Goal: Task Accomplishment & Management: Complete application form

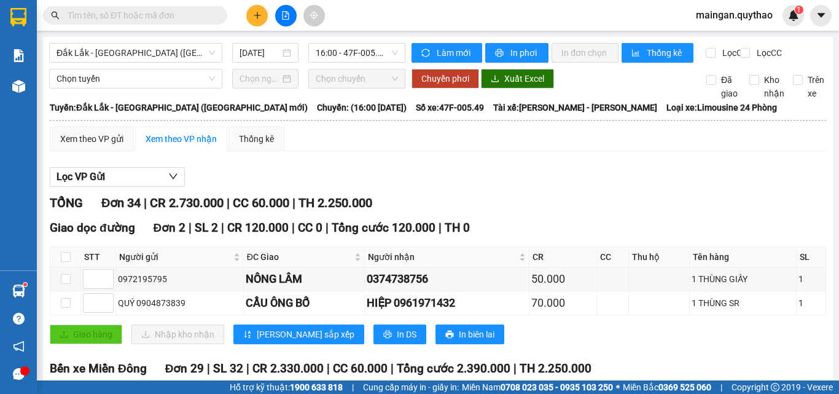
scroll to position [961, 0]
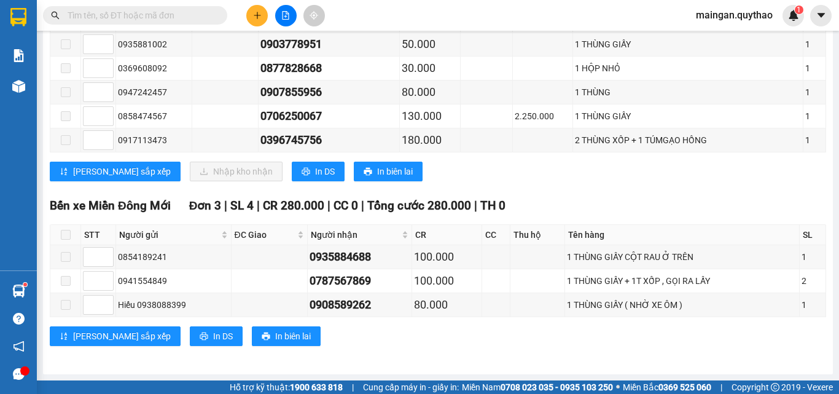
click at [247, 9] on div at bounding box center [286, 16] width 92 height 22
click at [178, 13] on input "text" at bounding box center [140, 16] width 145 height 14
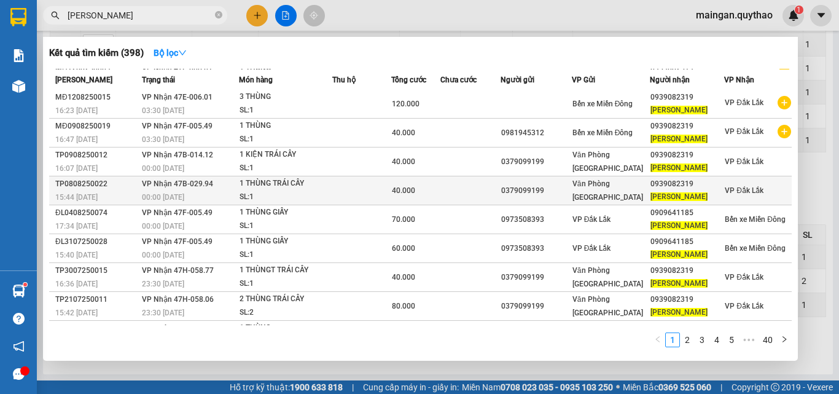
scroll to position [55, 0]
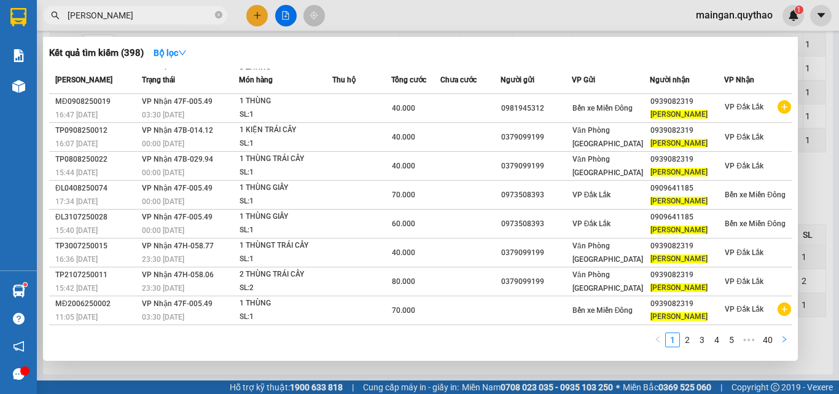
type input "[PERSON_NAME]"
click at [782, 338] on icon "right" at bounding box center [784, 338] width 7 height 7
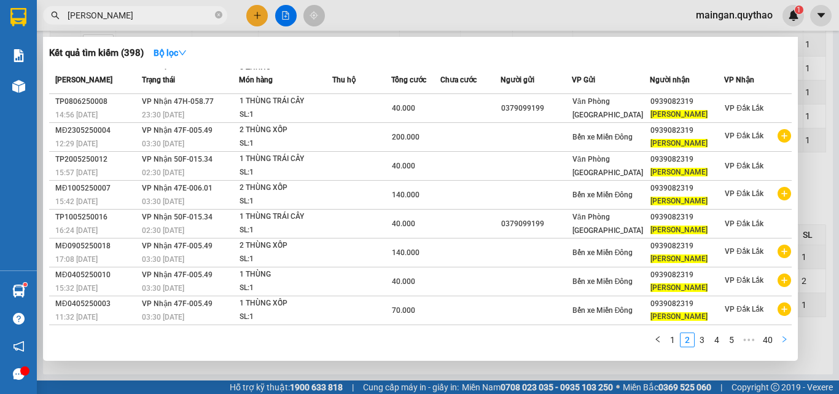
click at [780, 339] on button "button" at bounding box center [784, 339] width 15 height 15
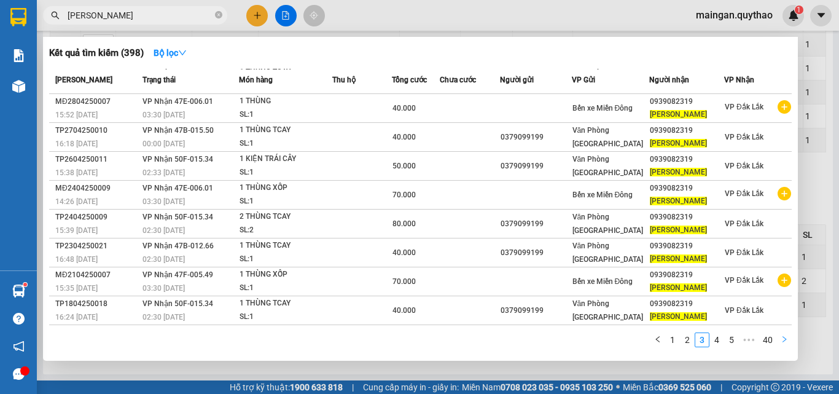
click at [780, 339] on button "button" at bounding box center [784, 339] width 15 height 15
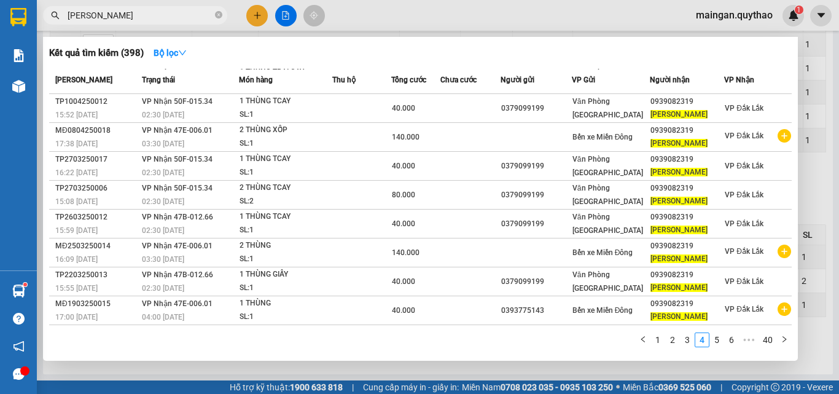
click at [779, 335] on button "button" at bounding box center [784, 339] width 15 height 15
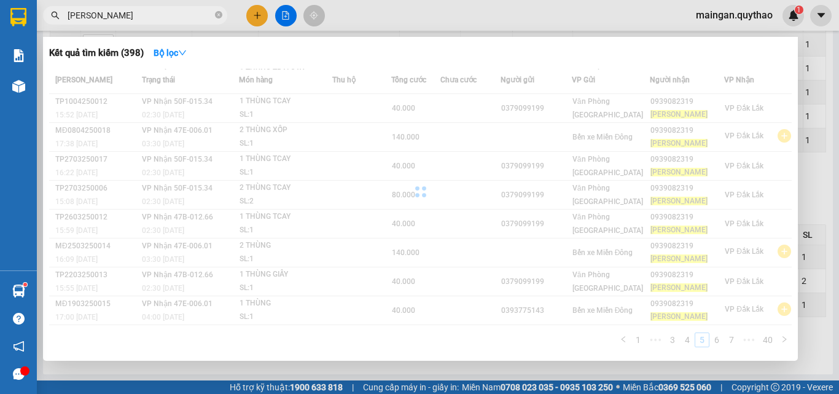
click at [779, 335] on div "Mã ĐH Trạng thái Món hàng Thu hộ Tổng cước Chưa cước Người gửi VP Gửi Người nhậ…" at bounding box center [420, 212] width 743 height 286
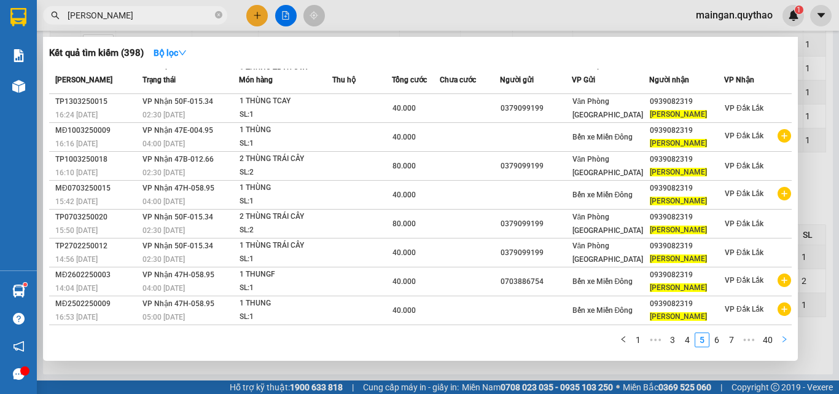
click at [783, 342] on button "button" at bounding box center [784, 339] width 15 height 15
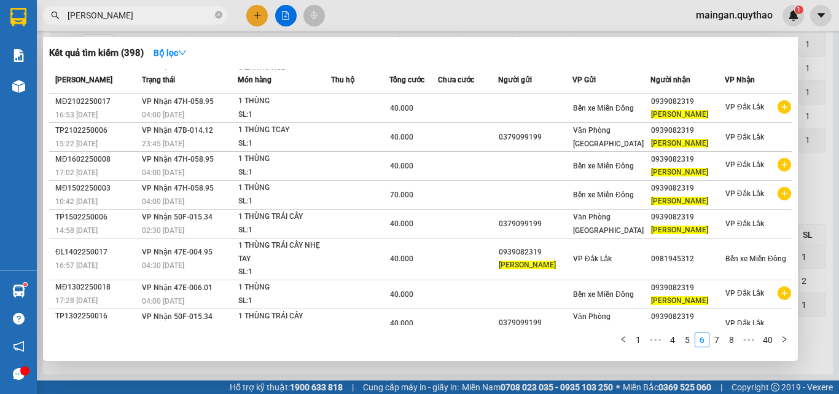
click at [255, 13] on div at bounding box center [419, 197] width 839 height 394
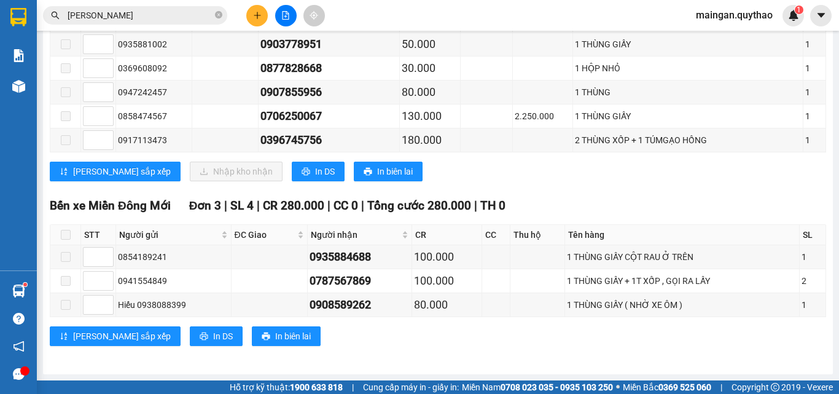
click at [252, 16] on button at bounding box center [257, 16] width 22 height 22
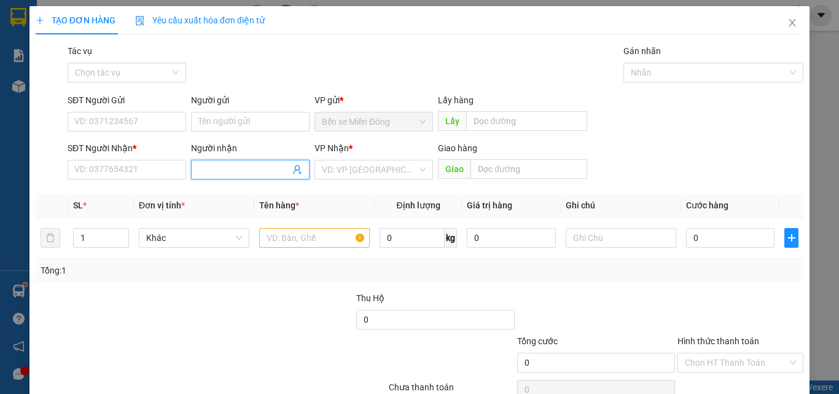
click at [245, 162] on span at bounding box center [250, 170] width 119 height 20
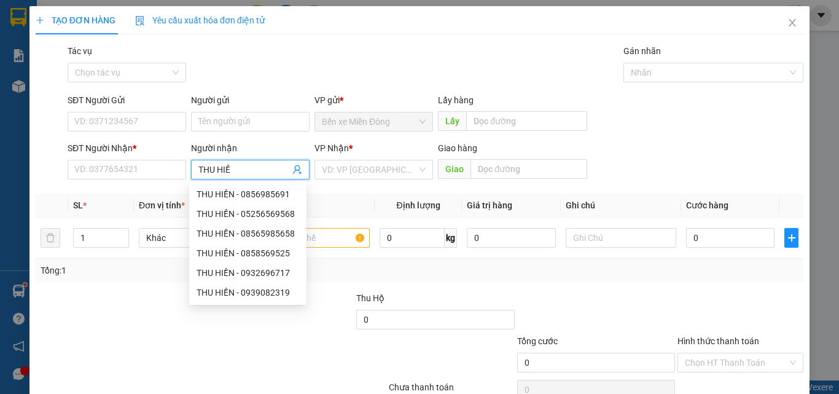
type input "[PERSON_NAME]"
drag, startPoint x: 257, startPoint y: 291, endPoint x: 312, endPoint y: 232, distance: 80.4
click at [261, 288] on div "THU HIỀN - 0939082319" at bounding box center [248, 293] width 103 height 14
type input "0939082319"
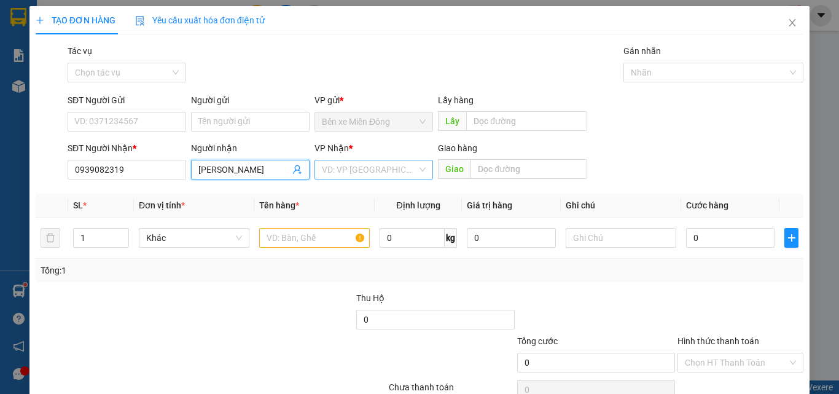
type input "[PERSON_NAME]"
click at [352, 175] on input "search" at bounding box center [369, 169] width 95 height 18
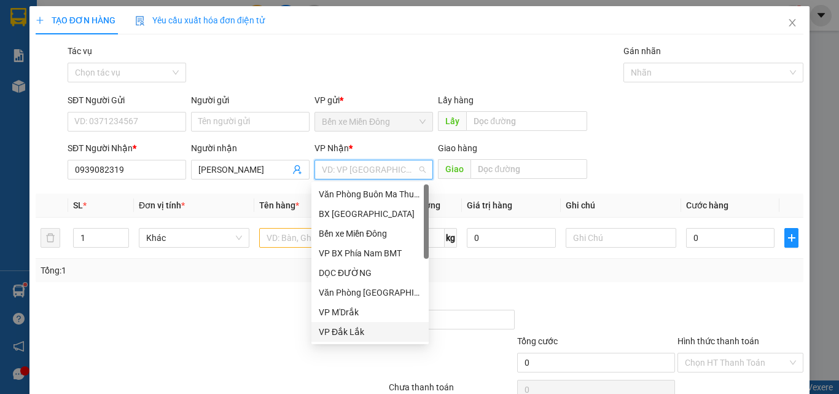
click at [356, 330] on div "VP Đắk Lắk" at bounding box center [370, 332] width 103 height 14
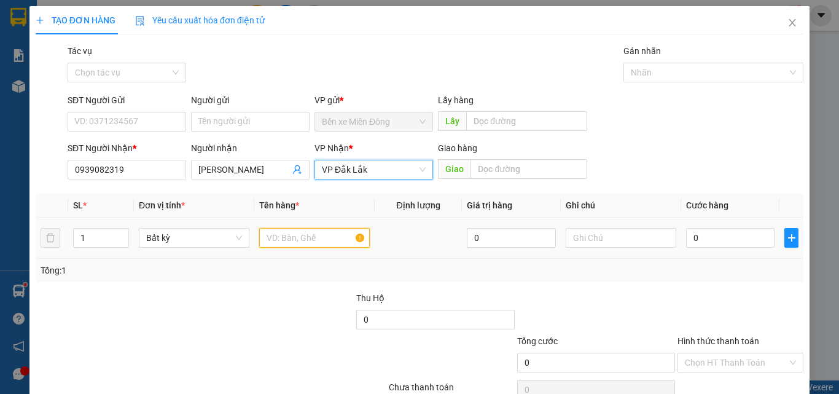
click at [318, 235] on input "text" at bounding box center [314, 238] width 111 height 20
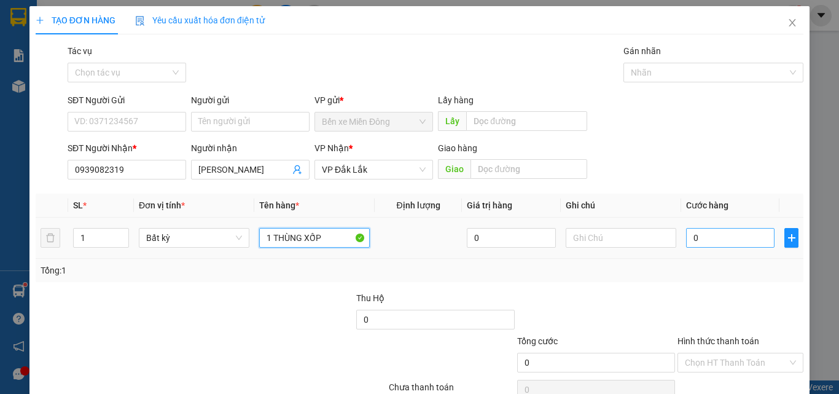
type input "1 THÙNG XỐP"
click at [710, 235] on input "0" at bounding box center [730, 238] width 88 height 20
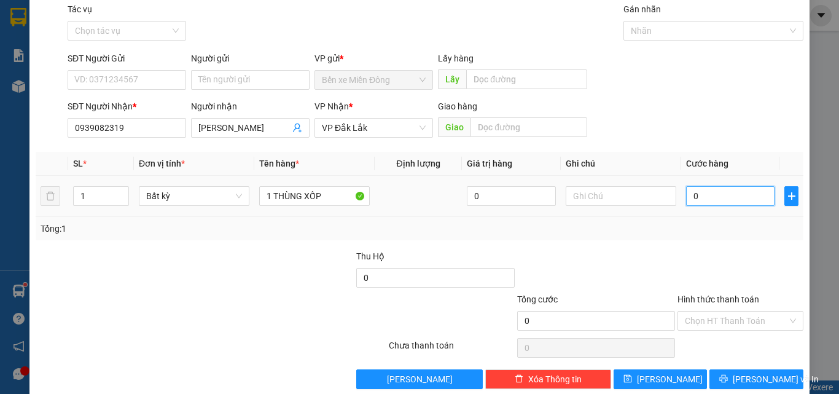
scroll to position [61, 0]
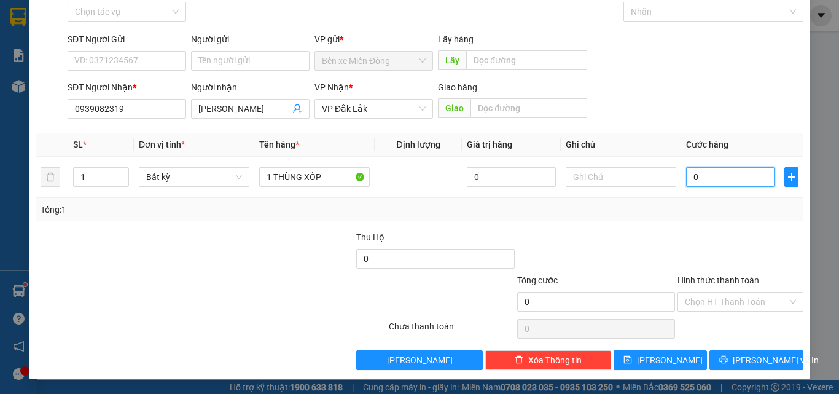
type input "01"
type input "1"
type input "010"
type input "10"
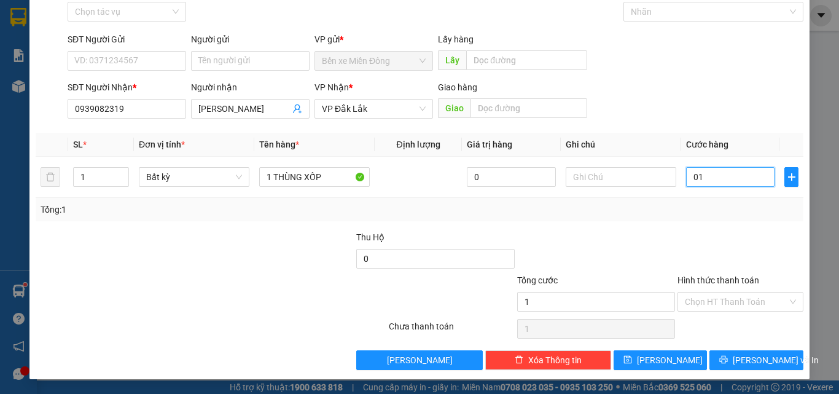
type input "10"
type input "0.100"
type input "100"
drag, startPoint x: 699, startPoint y: 284, endPoint x: 702, endPoint y: 297, distance: 12.7
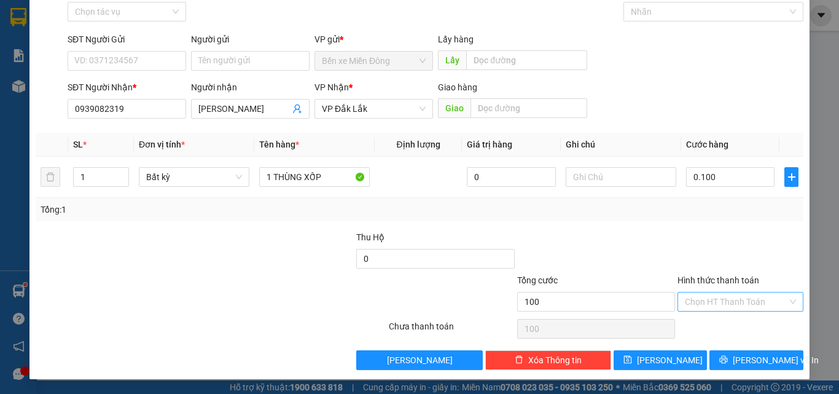
click at [699, 287] on div "Hình thức thanh toán" at bounding box center [741, 282] width 126 height 18
type input "100.000"
click at [704, 299] on input "Hình thức thanh toán" at bounding box center [736, 301] width 103 height 18
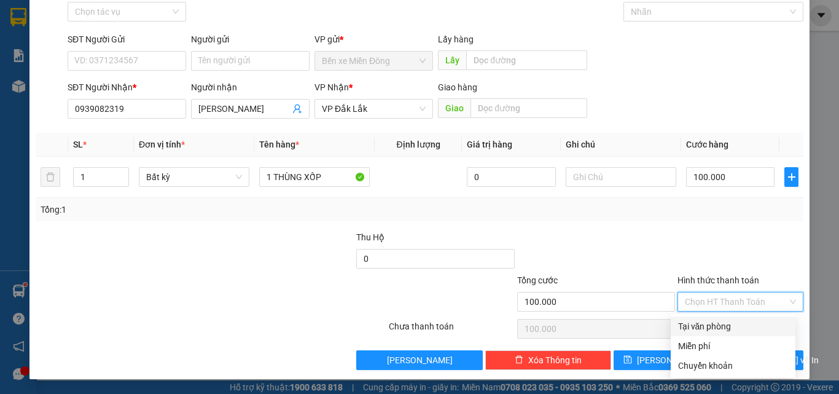
drag, startPoint x: 708, startPoint y: 324, endPoint x: 717, endPoint y: 325, distance: 8.7
click at [709, 324] on div "Tại văn phòng" at bounding box center [733, 327] width 110 height 14
type input "0"
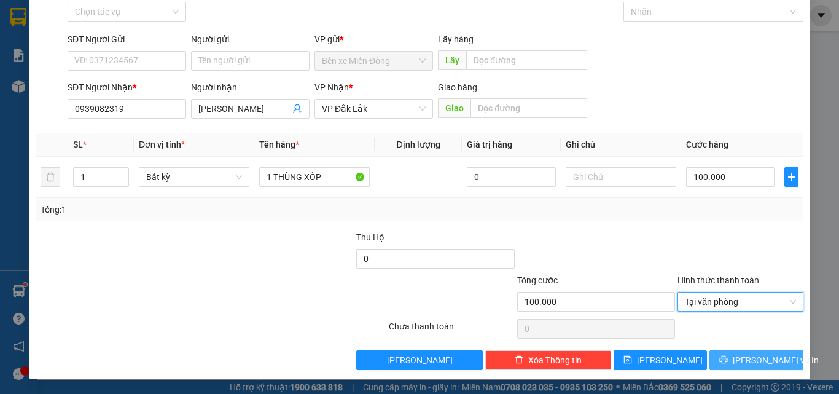
click at [747, 367] on button "[PERSON_NAME] và In" at bounding box center [757, 360] width 94 height 20
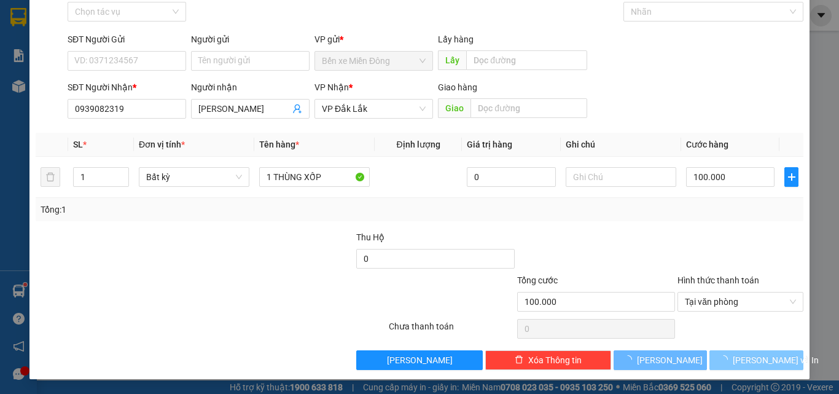
drag, startPoint x: 748, startPoint y: 367, endPoint x: 755, endPoint y: 361, distance: 9.1
click at [750, 365] on button "[PERSON_NAME] và In" at bounding box center [757, 360] width 94 height 20
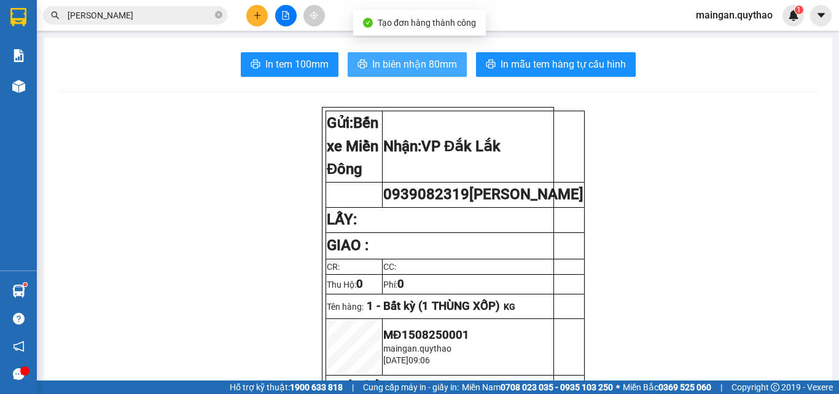
click at [373, 66] on span "In biên nhận 80mm" at bounding box center [414, 64] width 85 height 15
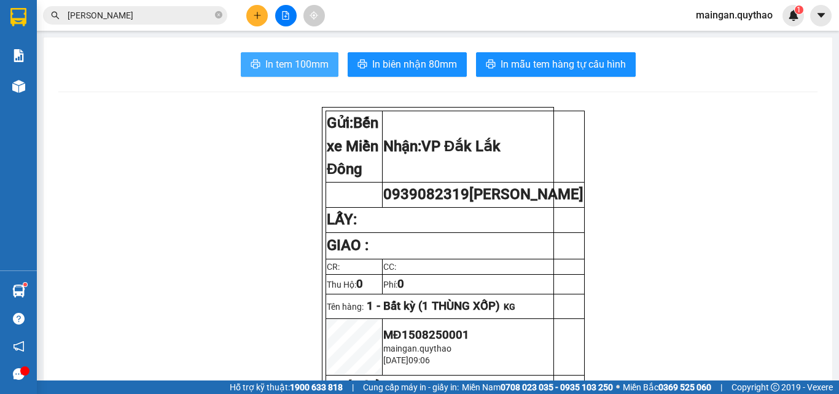
click at [282, 71] on span "In tem 100mm" at bounding box center [296, 64] width 63 height 15
click at [282, 69] on span "In tem 100mm" at bounding box center [296, 64] width 63 height 15
